Goal: Information Seeking & Learning: Learn about a topic

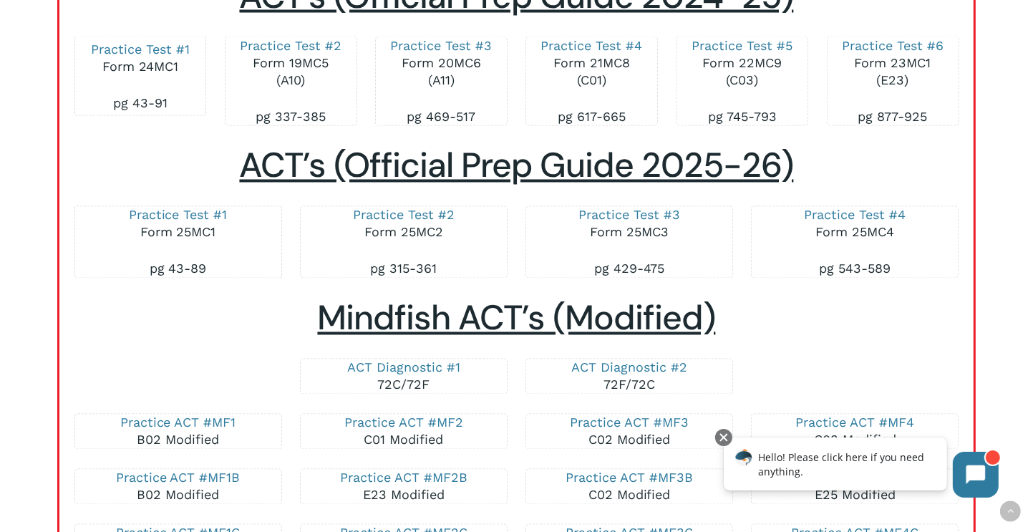
scroll to position [2157, 0]
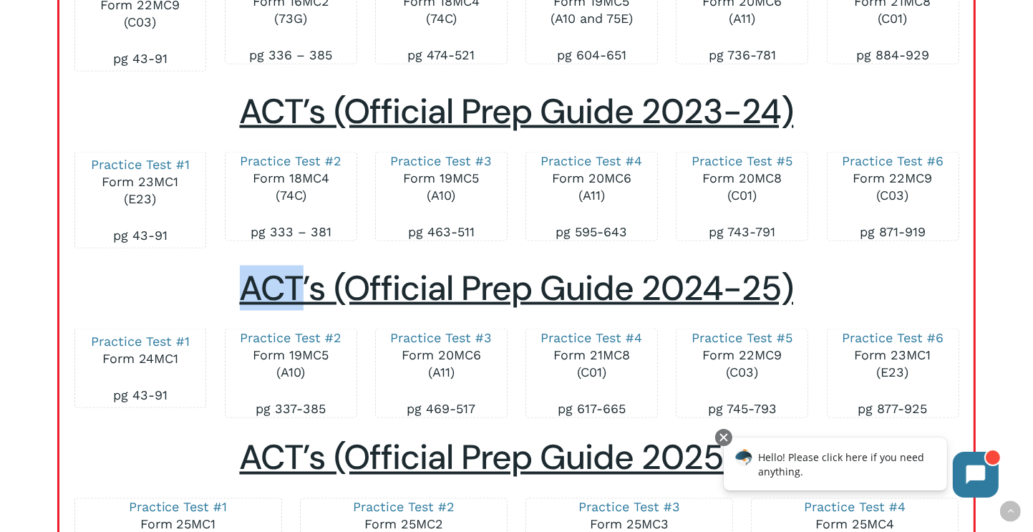
drag, startPoint x: 299, startPoint y: 301, endPoint x: 193, endPoint y: 263, distance: 111.9
click at [193, 268] on h2 "ACT’s (Official Prep Guide 2024-25)" at bounding box center [517, 289] width 886 height 42
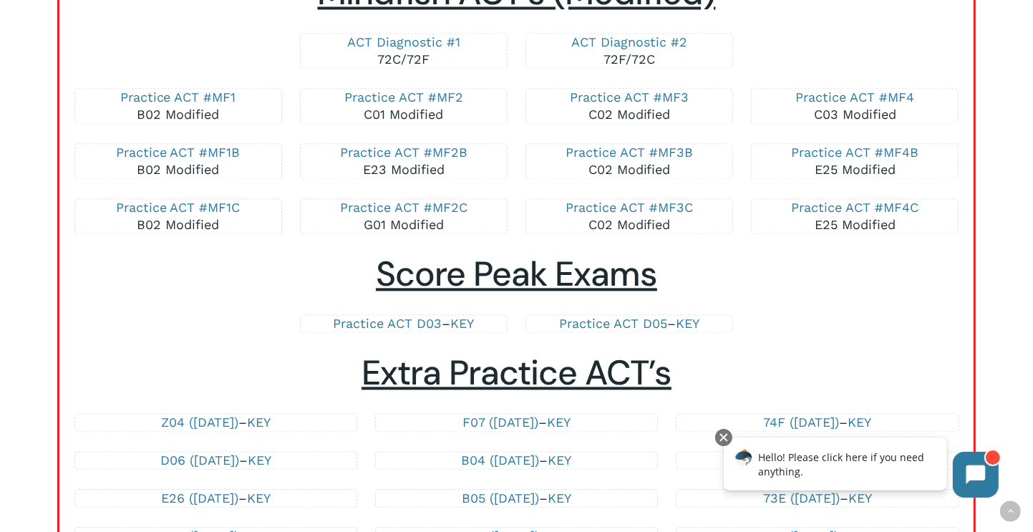
scroll to position [2775, 0]
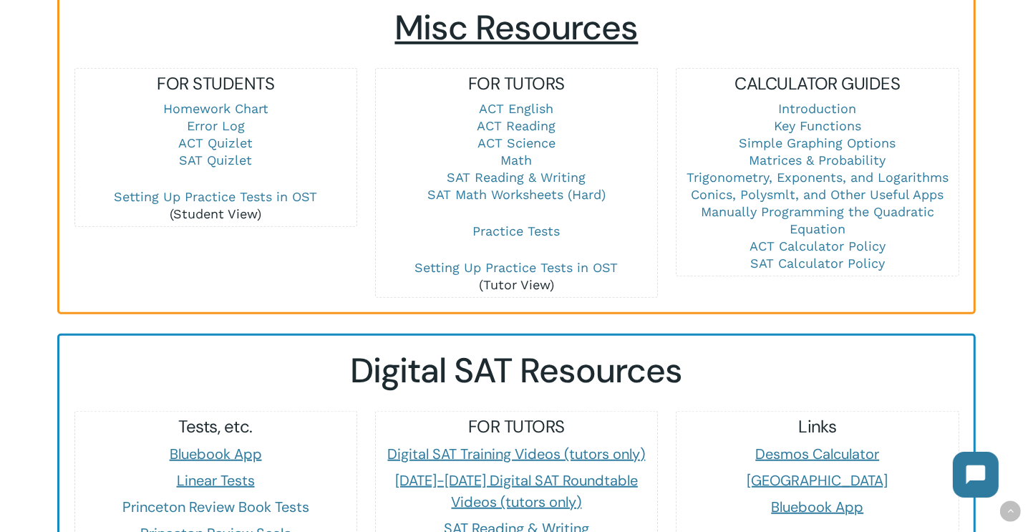
scroll to position [1016, 0]
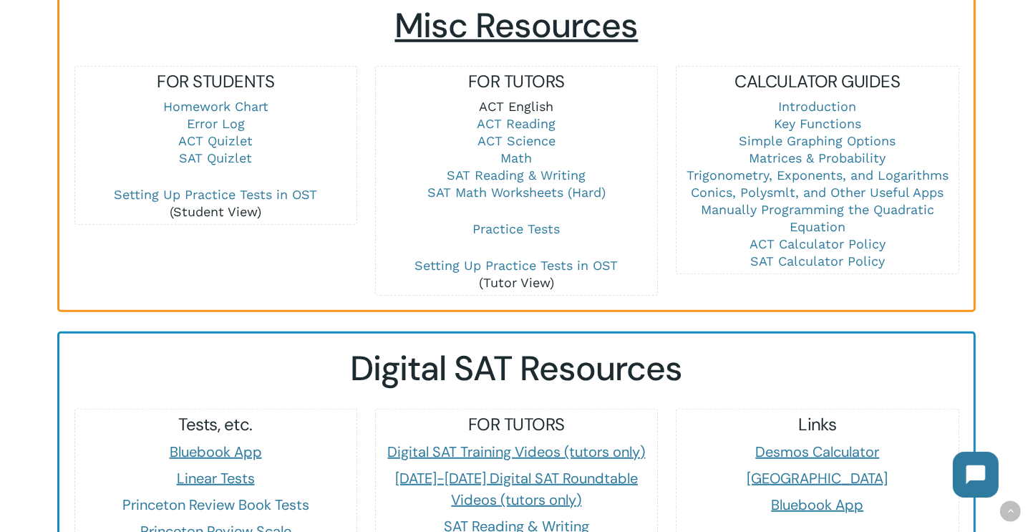
click at [534, 99] on link "ACT English" at bounding box center [517, 106] width 74 height 15
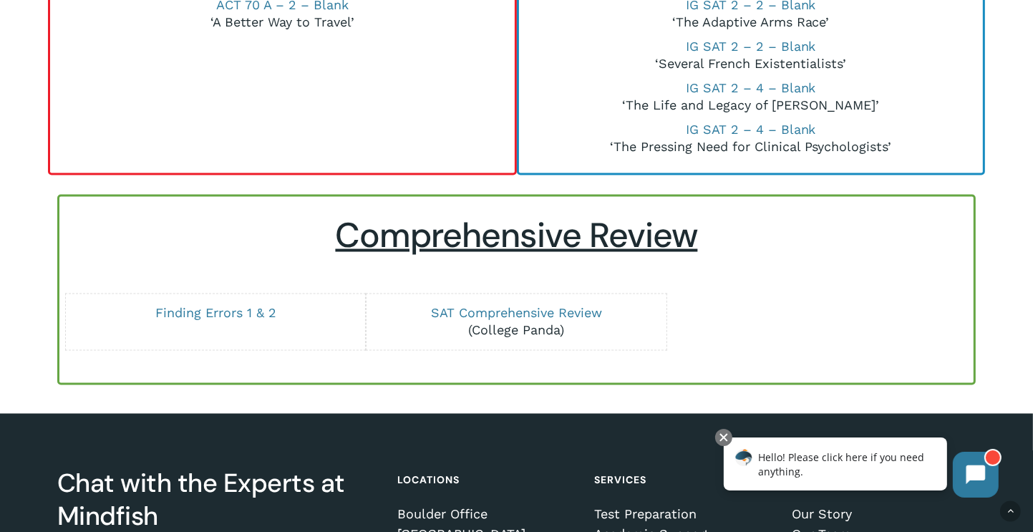
scroll to position [2281, 0]
